Goal: Information Seeking & Learning: Check status

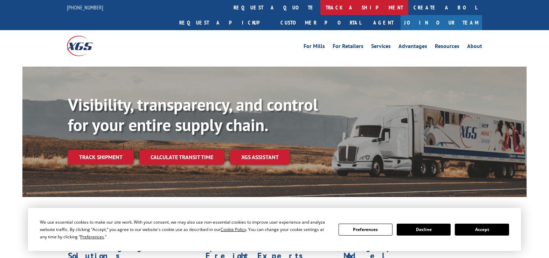
click at [320, 5] on link "track a shipment" at bounding box center [364, 7] width 88 height 15
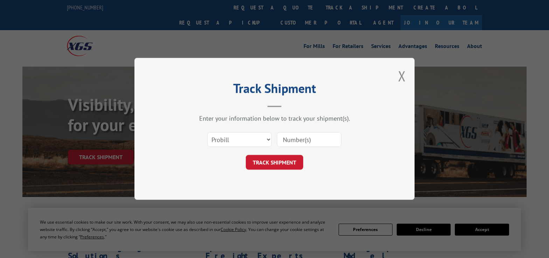
click at [406, 81] on div "Track Shipment Enter your information below to track your shipment(s). Select c…" at bounding box center [274, 129] width 280 height 142
click at [400, 75] on button "Close modal" at bounding box center [402, 76] width 8 height 19
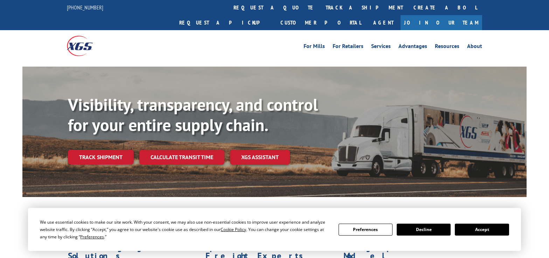
click at [482, 230] on button "Accept" at bounding box center [482, 229] width 54 height 12
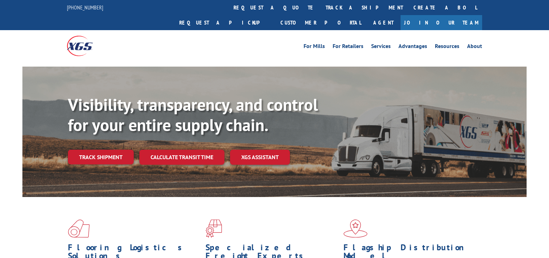
click at [320, 9] on link "track a shipment" at bounding box center [364, 7] width 88 height 15
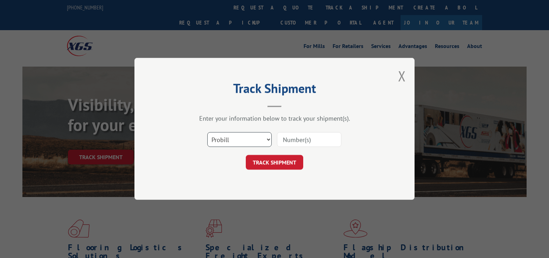
click at [270, 138] on select "Select category... Probill BOL PO" at bounding box center [239, 139] width 64 height 15
select select "po"
click at [207, 132] on select "Select category... Probill BOL PO" at bounding box center [239, 139] width 64 height 15
click at [298, 137] on input at bounding box center [309, 139] width 64 height 15
paste input "297276640"
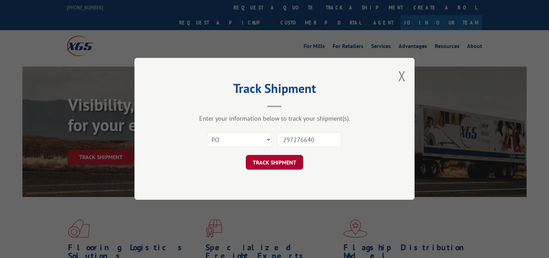
type input "297276640"
click at [278, 161] on button "TRACK SHIPMENT" at bounding box center [274, 162] width 57 height 15
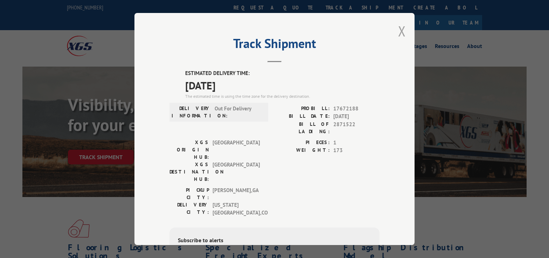
click at [402, 32] on button "Close modal" at bounding box center [402, 31] width 8 height 19
